Goal: Task Accomplishment & Management: Manage account settings

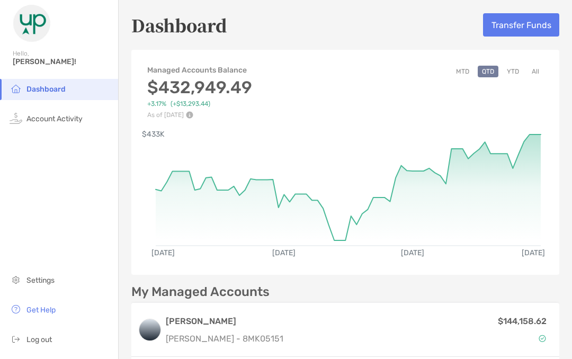
click at [40, 125] on li "Account Activity" at bounding box center [59, 119] width 118 height 21
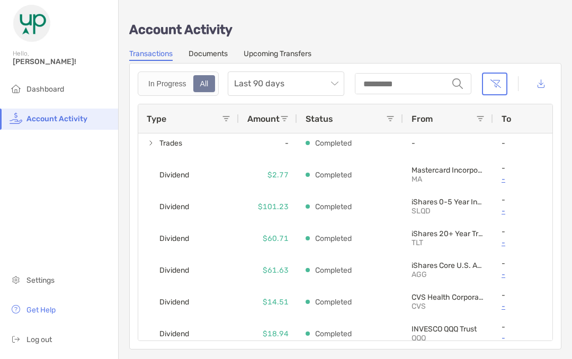
scroll to position [454, 0]
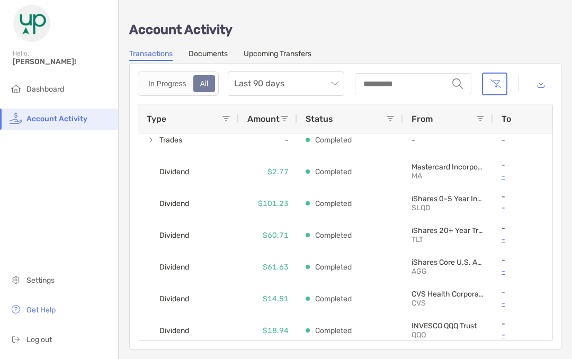
click at [5, 88] on li "Dashboard" at bounding box center [59, 89] width 118 height 21
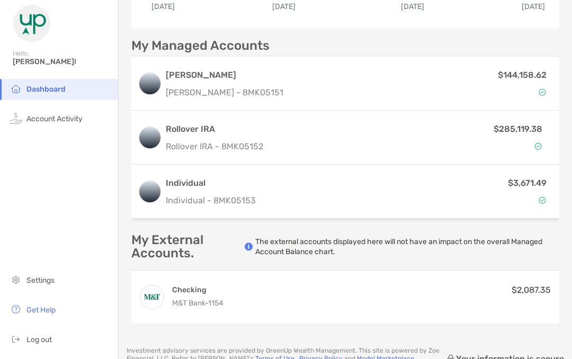
scroll to position [249, 0]
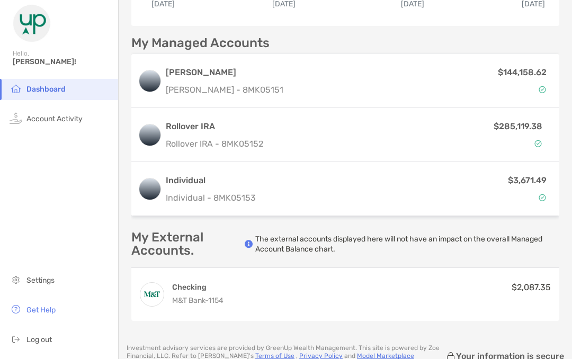
click at [150, 191] on img at bounding box center [149, 188] width 21 height 21
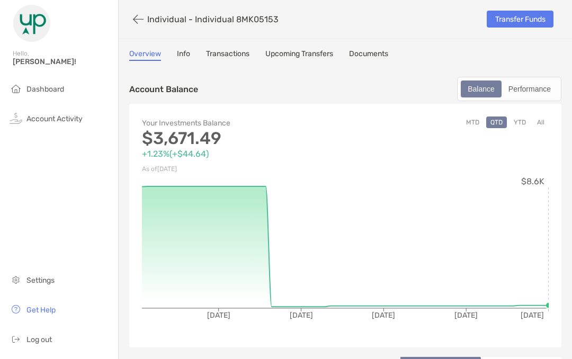
click at [545, 14] on link "Transfer Funds" at bounding box center [519, 19] width 67 height 17
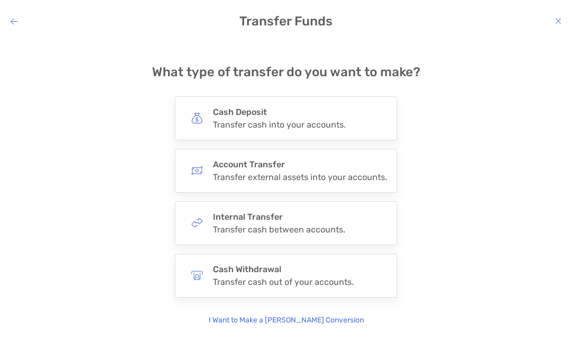
click at [323, 275] on div "Cash Withdrawal Transfer cash out of your accounts." at bounding box center [283, 275] width 141 height 23
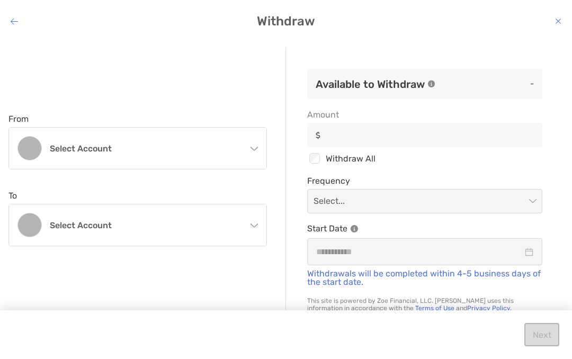
click at [249, 143] on div "Select account" at bounding box center [137, 148] width 257 height 41
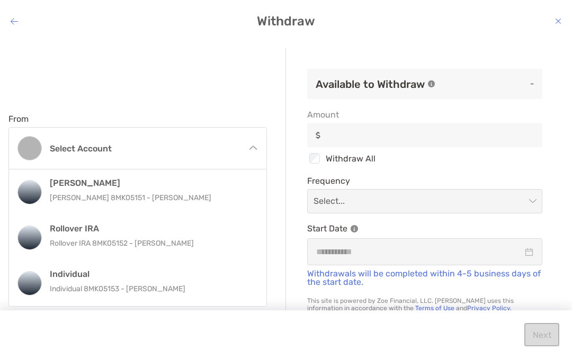
click at [109, 283] on p "Individual 8MK05153 - [PERSON_NAME]" at bounding box center [152, 288] width 204 height 13
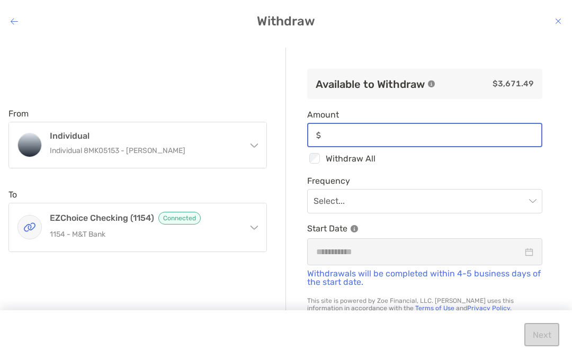
click at [389, 139] on input "Amount" at bounding box center [433, 135] width 216 height 9
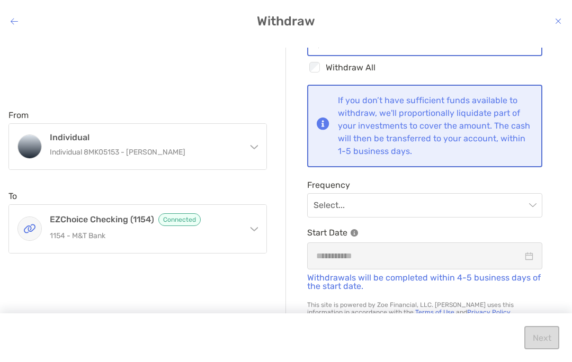
scroll to position [80, 0]
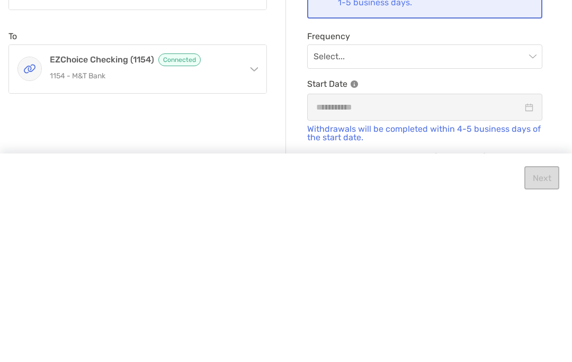
click at [524, 205] on input "modal" at bounding box center [419, 216] width 212 height 23
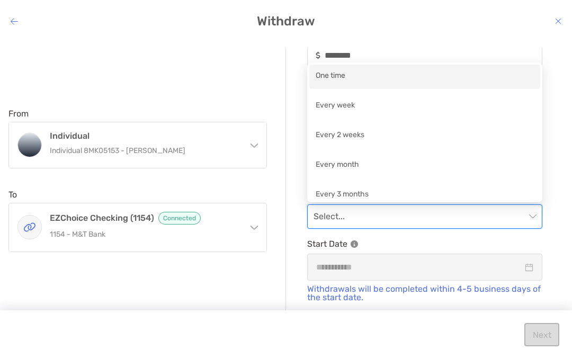
click at [342, 71] on div "One time" at bounding box center [424, 76] width 218 height 13
type input "********"
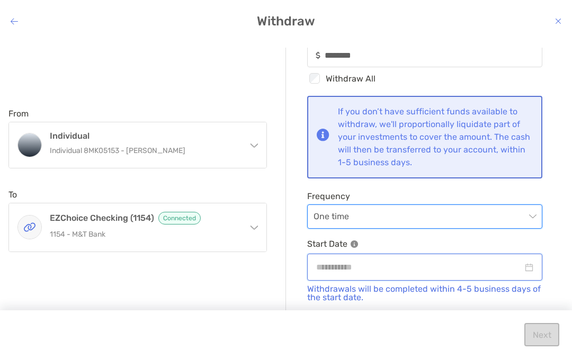
click at [428, 267] on input "modal" at bounding box center [419, 266] width 206 height 13
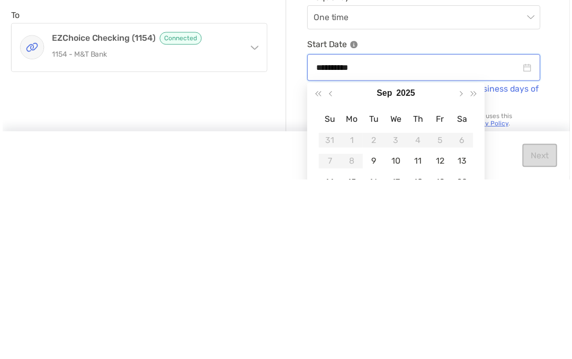
scroll to position [98, 0]
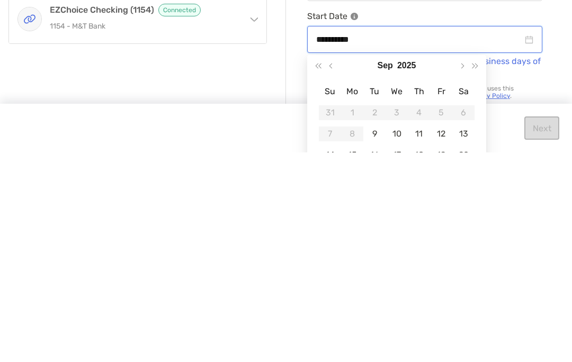
type input "**********"
click at [371, 336] on div "9" at bounding box center [374, 343] width 15 height 15
type input "********"
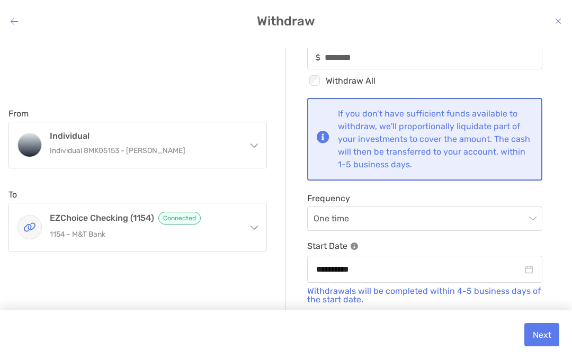
scroll to position [79, 0]
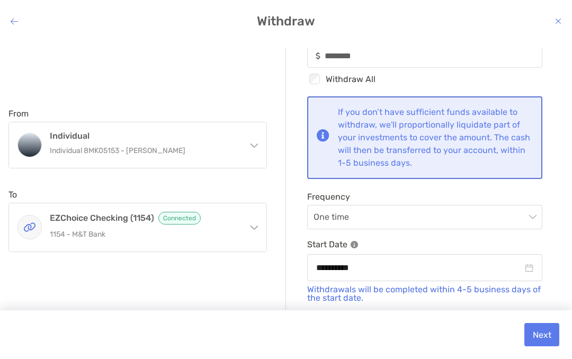
click at [547, 332] on button "Next" at bounding box center [541, 334] width 35 height 23
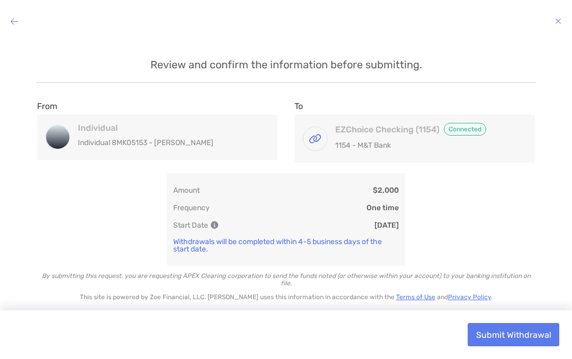
click at [530, 324] on button "Submit Withdrawal" at bounding box center [513, 334] width 92 height 23
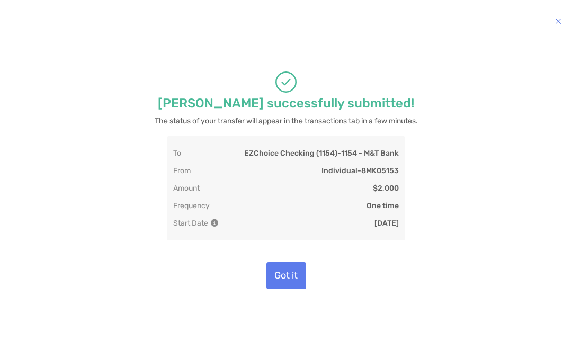
click at [284, 277] on button "Got it" at bounding box center [286, 275] width 40 height 27
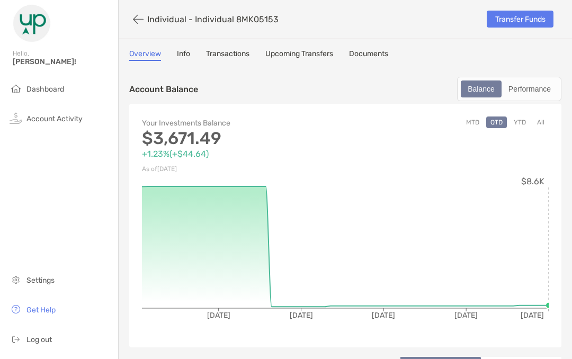
click at [68, 120] on span "Account Activity" at bounding box center [54, 118] width 56 height 9
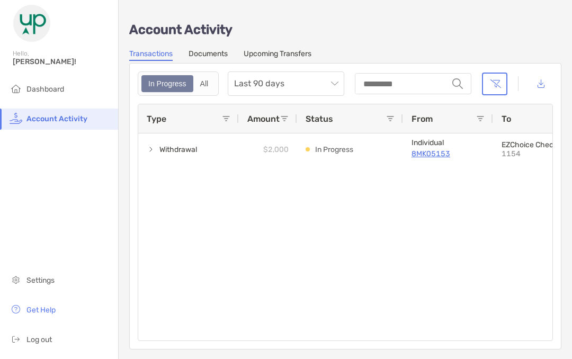
click at [62, 87] on span "Dashboard" at bounding box center [45, 89] width 38 height 9
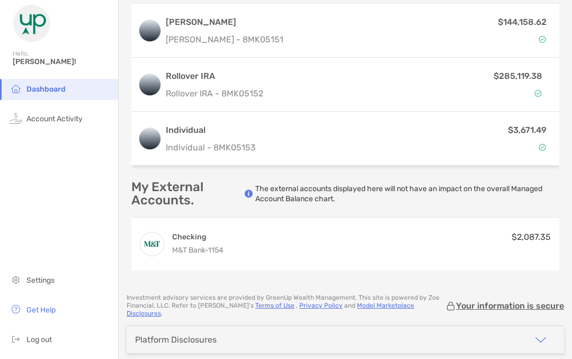
scroll to position [294, 0]
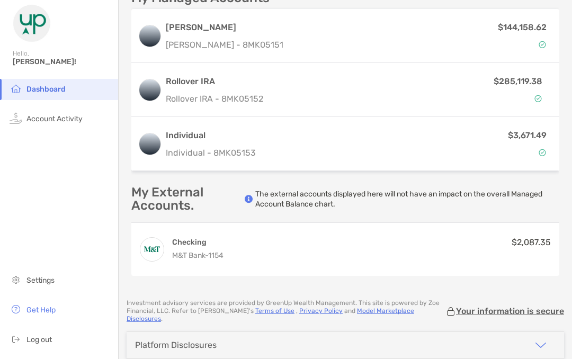
click at [158, 45] on img at bounding box center [149, 35] width 21 height 21
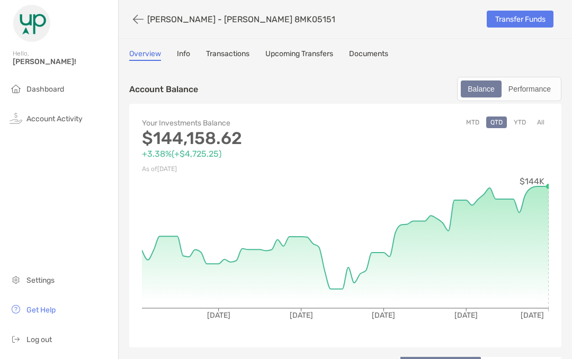
click at [513, 14] on link "Transfer Funds" at bounding box center [519, 19] width 67 height 17
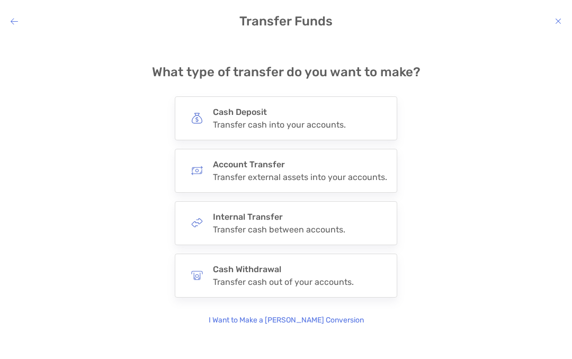
click at [223, 225] on div "Transfer cash between accounts." at bounding box center [279, 229] width 132 height 10
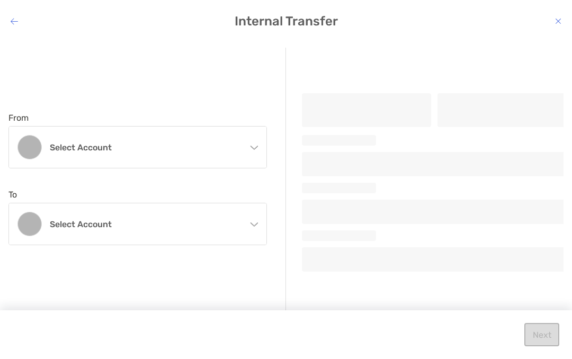
click at [243, 147] on h4 "Select account" at bounding box center [147, 147] width 194 height 10
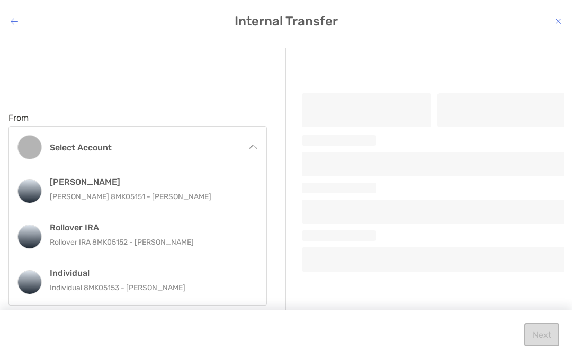
click at [26, 193] on img "modal" at bounding box center [29, 190] width 23 height 23
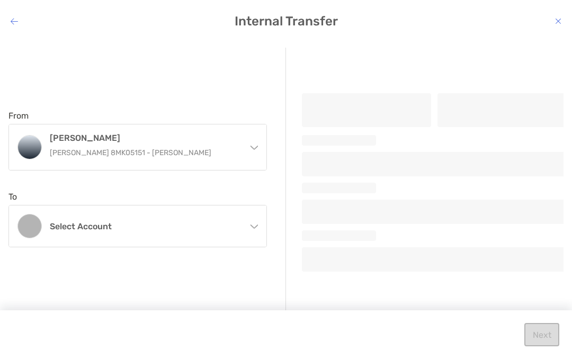
click at [22, 224] on figure "modal" at bounding box center [29, 226] width 24 height 24
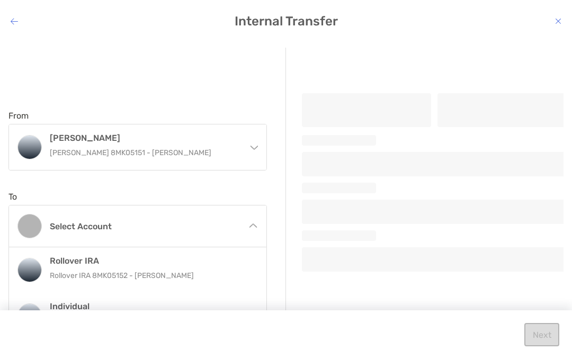
scroll to position [7, 0]
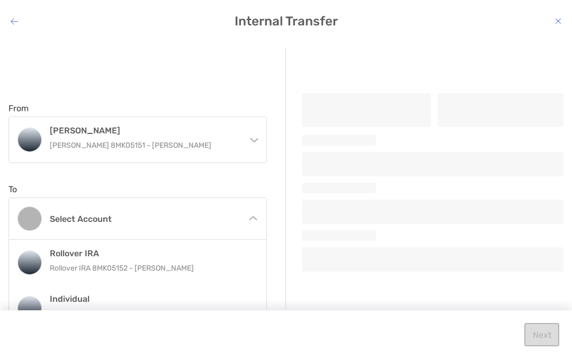
click at [31, 305] on img "modal" at bounding box center [29, 307] width 23 height 23
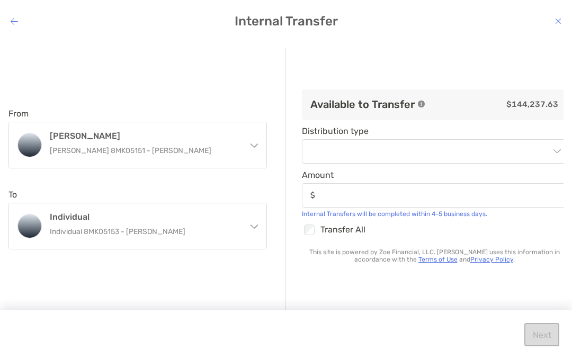
click at [316, 150] on input "modal" at bounding box center [428, 151] width 241 height 23
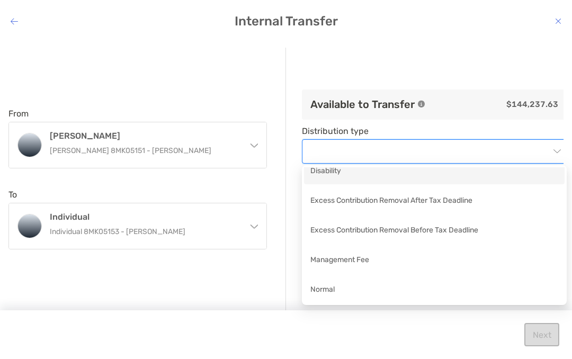
scroll to position [7, 0]
click at [320, 287] on div "Normal" at bounding box center [434, 290] width 248 height 13
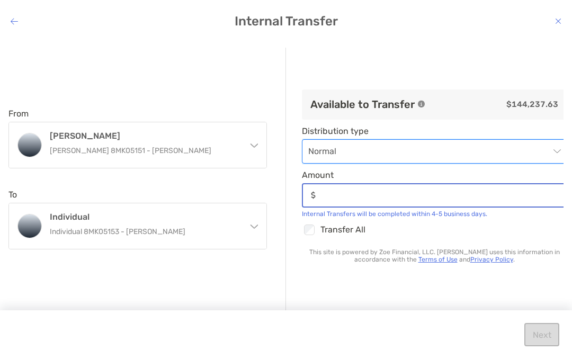
click at [339, 195] on input "Amount" at bounding box center [443, 195] width 246 height 9
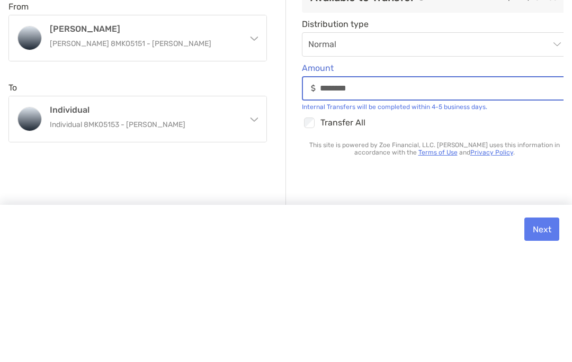
type input "*********"
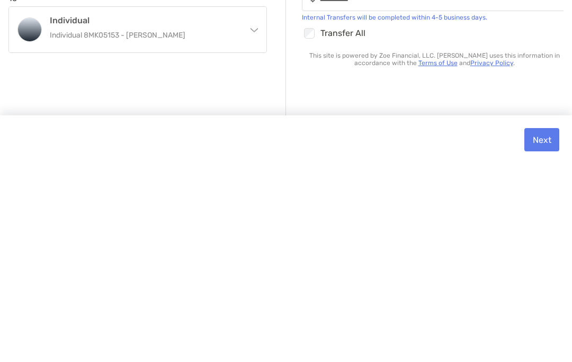
click at [538, 326] on button "Next" at bounding box center [541, 337] width 35 height 23
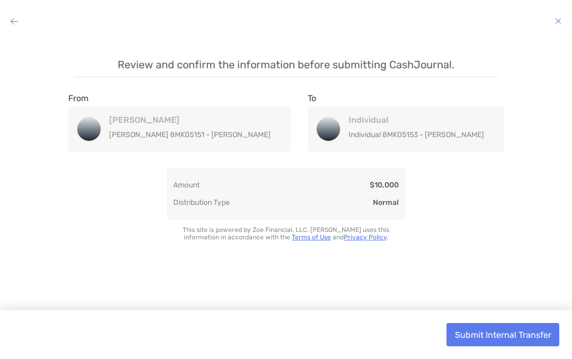
click at [465, 332] on button "Submit Internal Transfer" at bounding box center [502, 334] width 113 height 23
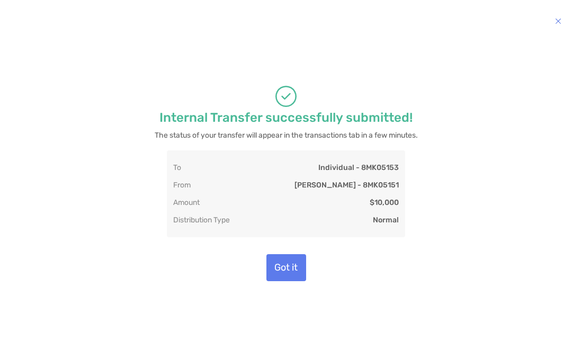
click at [284, 269] on button "Got it" at bounding box center [286, 267] width 40 height 27
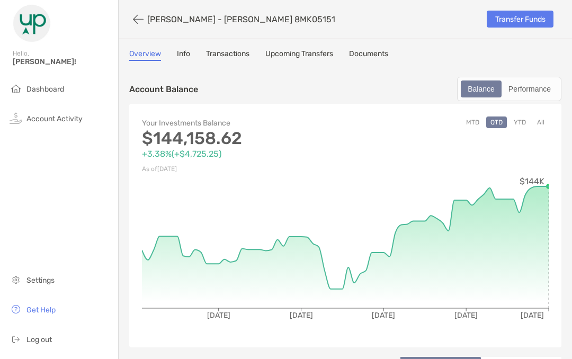
click at [40, 123] on span "Account Activity" at bounding box center [54, 118] width 56 height 9
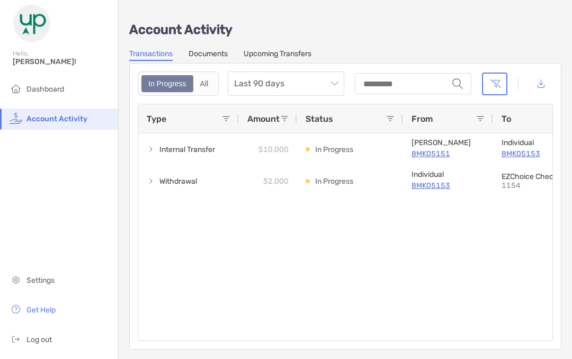
click at [21, 63] on span "[PERSON_NAME]!" at bounding box center [62, 61] width 99 height 9
click at [36, 341] on span "Log out" at bounding box center [38, 339] width 25 height 9
